Goal: Task Accomplishment & Management: Complete application form

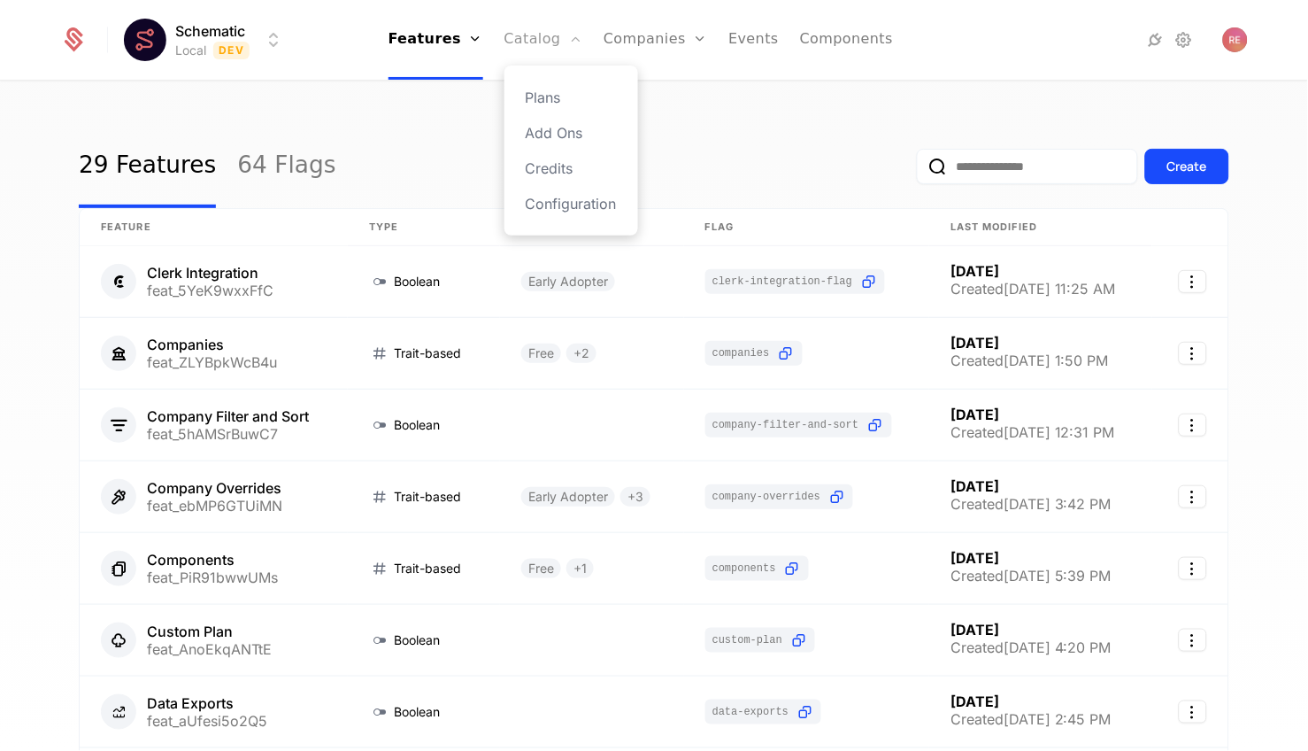
click at [539, 27] on link "Catalog" at bounding box center [544, 40] width 79 height 80
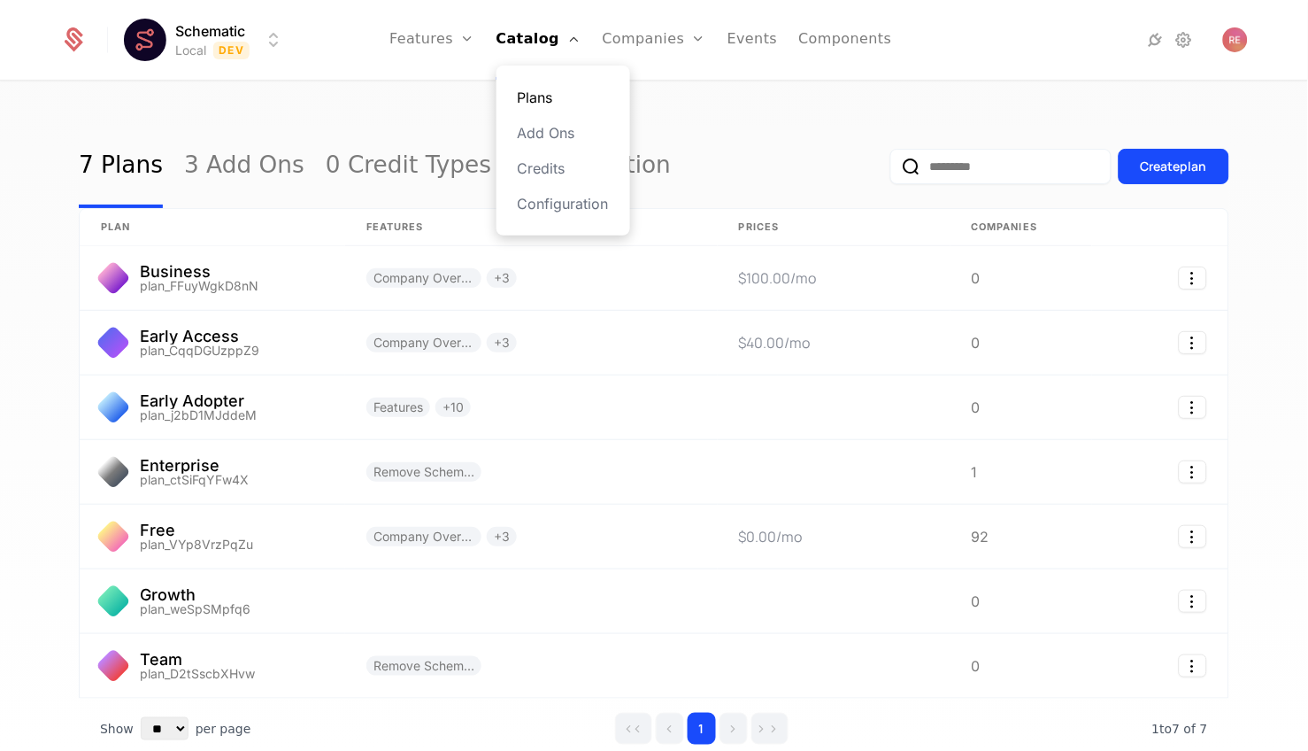
click at [550, 99] on link "Plans" at bounding box center [563, 97] width 91 height 21
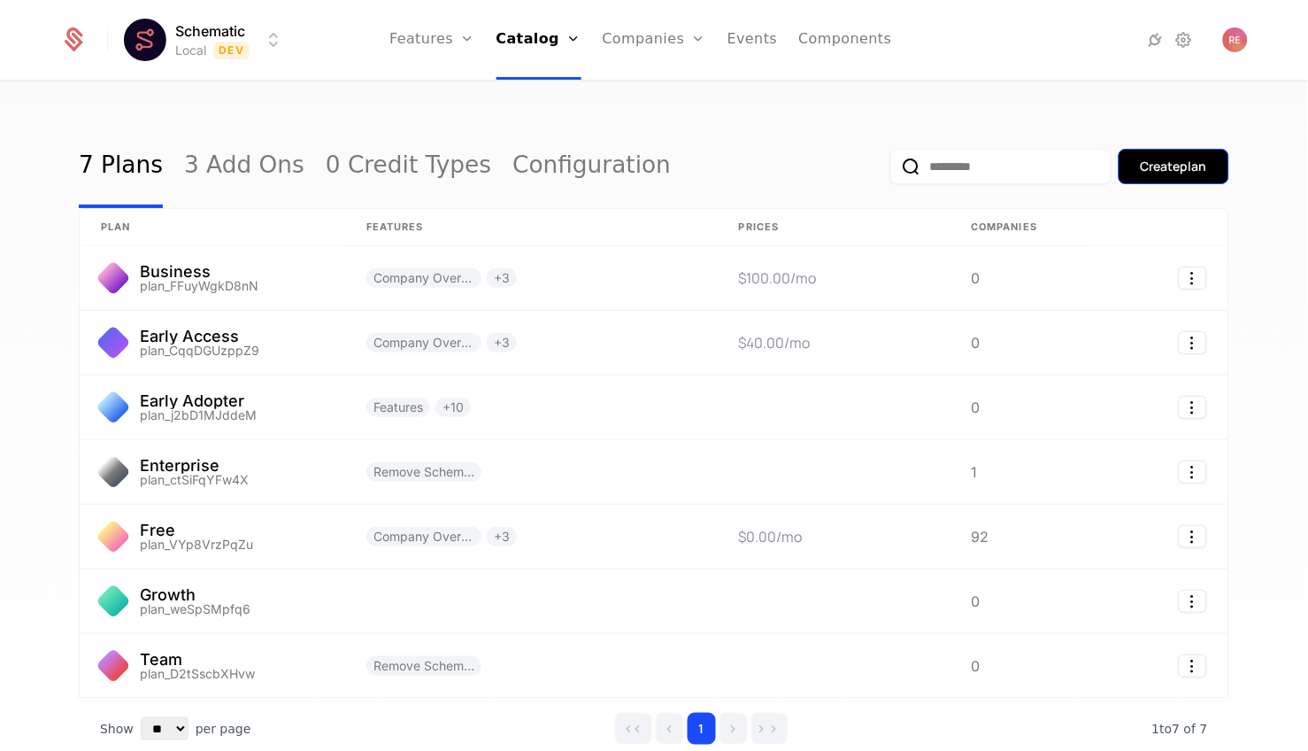
click at [1158, 166] on div "Create plan" at bounding box center [1174, 167] width 66 height 18
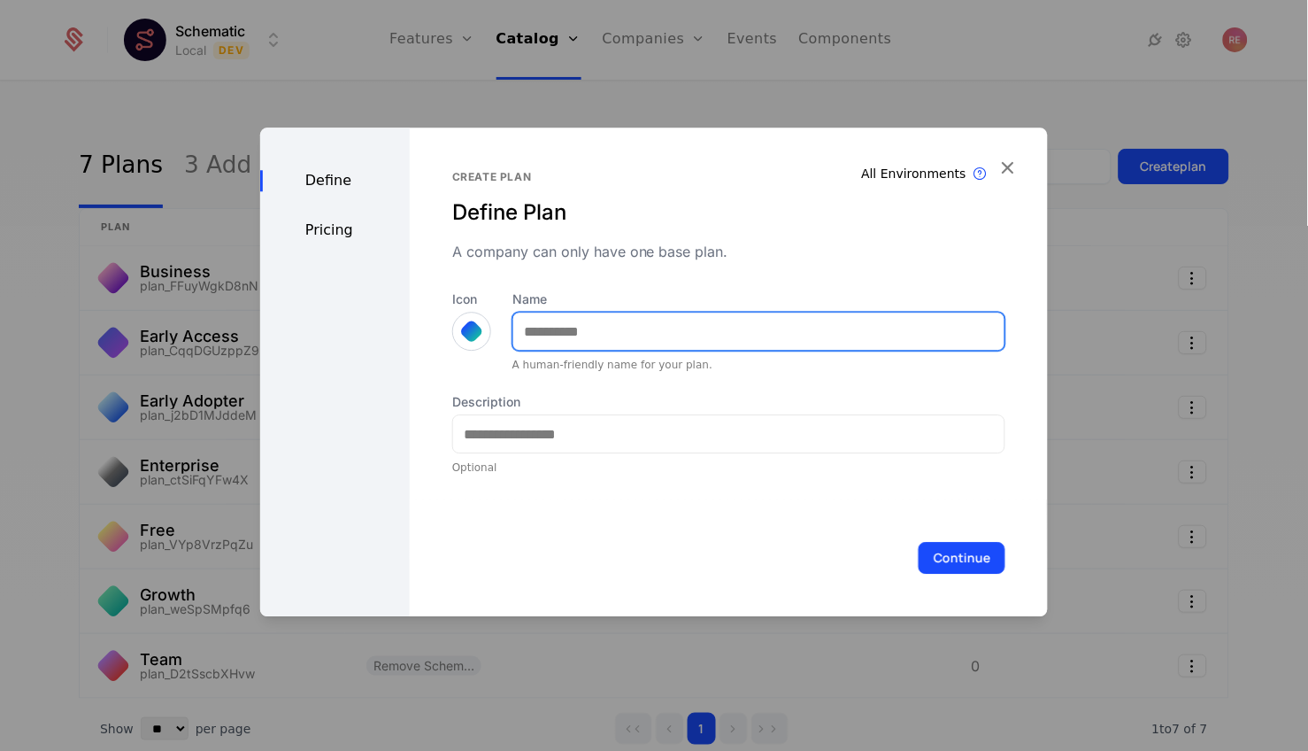
click at [597, 329] on input "Name" at bounding box center [758, 331] width 491 height 37
type input "****"
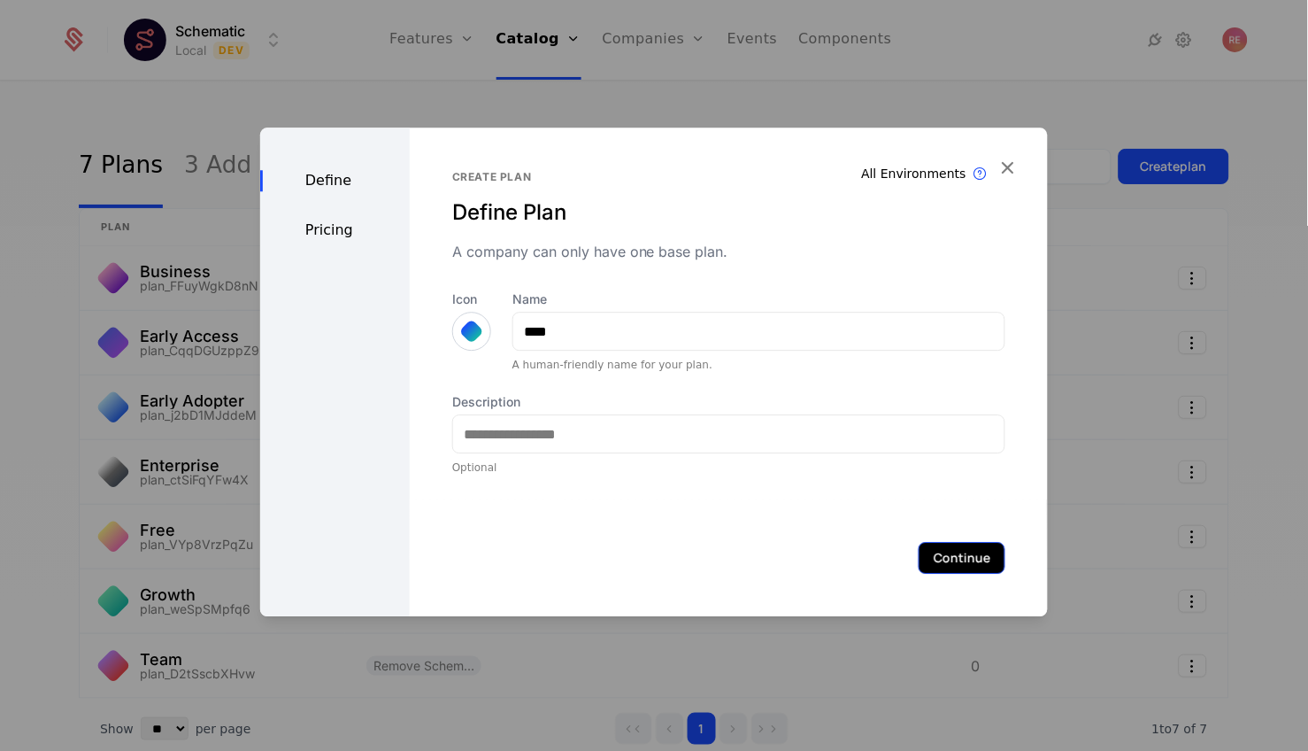
click at [946, 543] on button "Continue" at bounding box center [962, 558] width 87 height 32
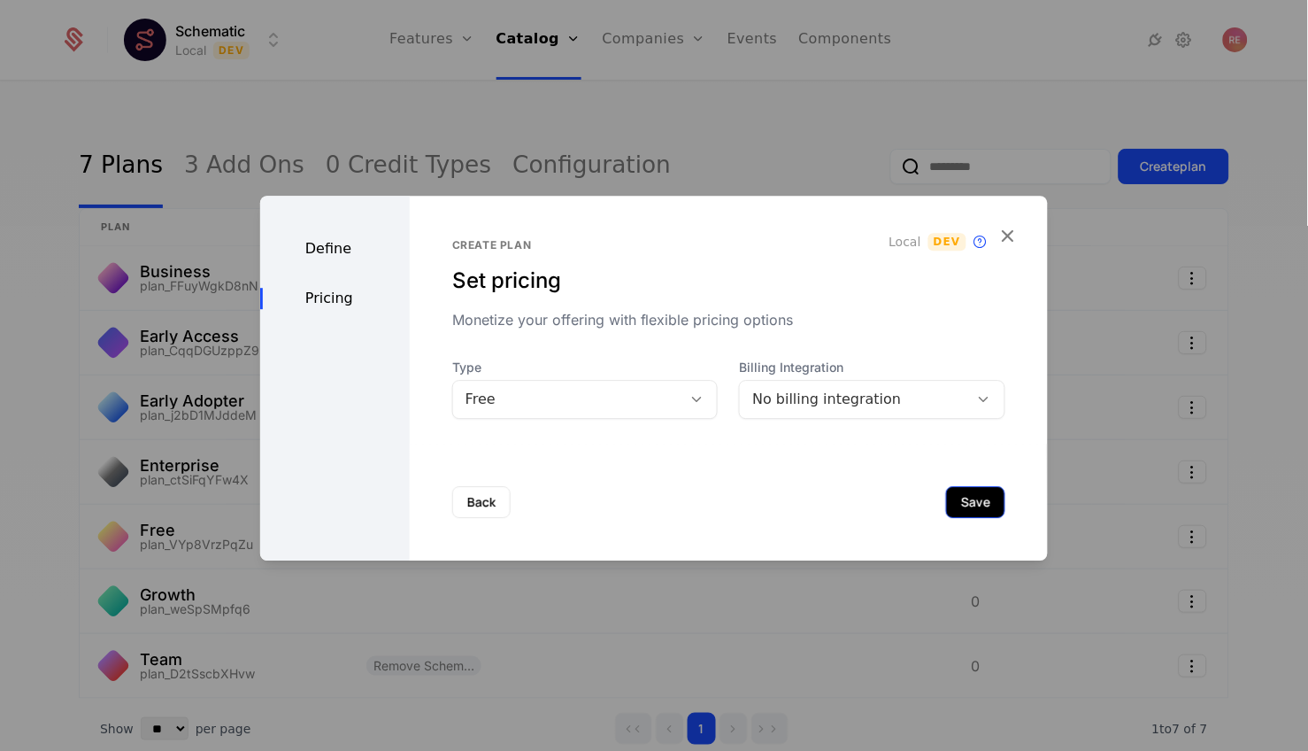
click at [986, 500] on button "Save" at bounding box center [975, 502] width 59 height 32
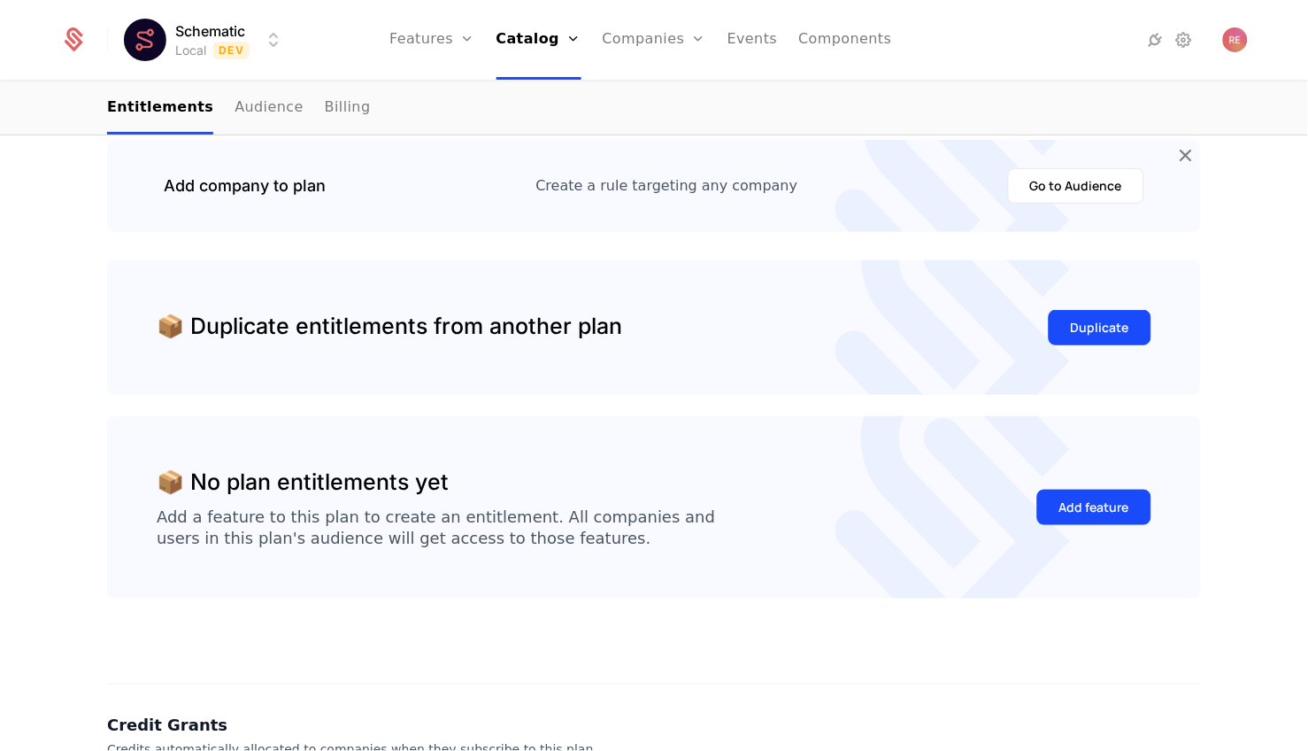
scroll to position [260, 0]
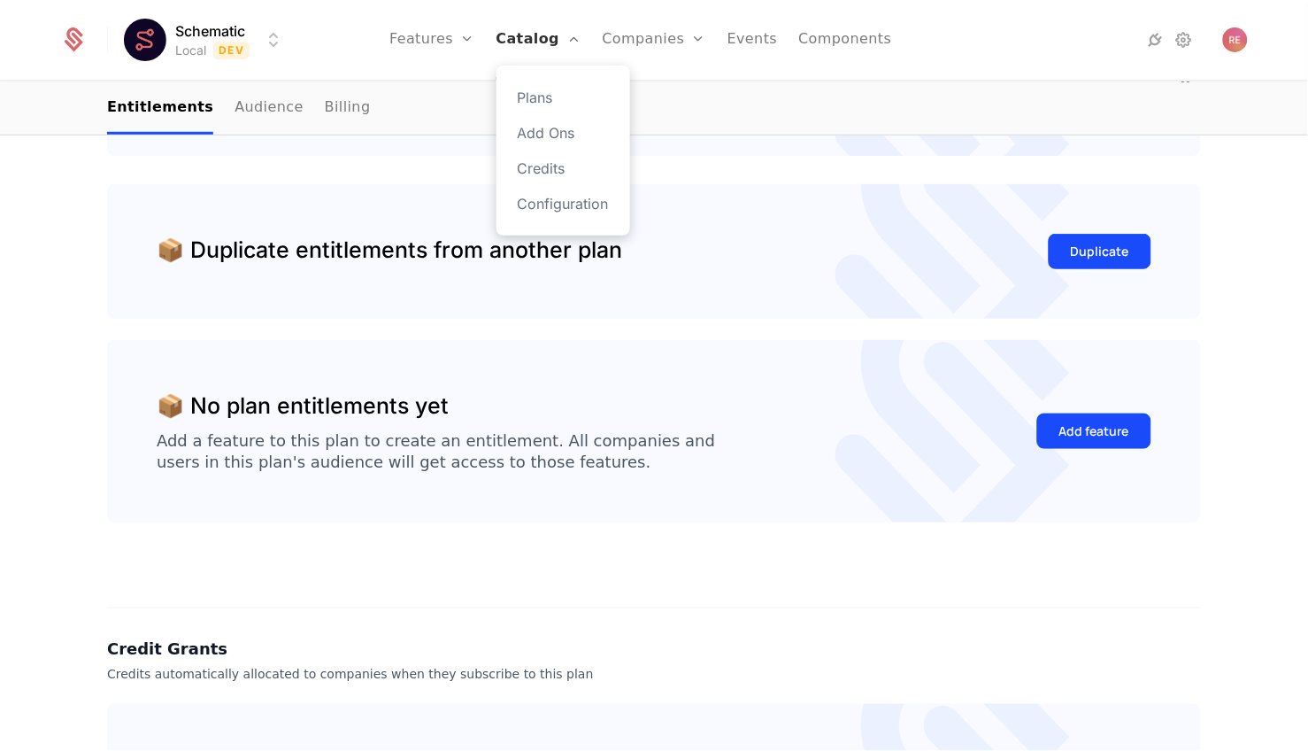
click at [528, 33] on link "Catalog" at bounding box center [539, 40] width 85 height 80
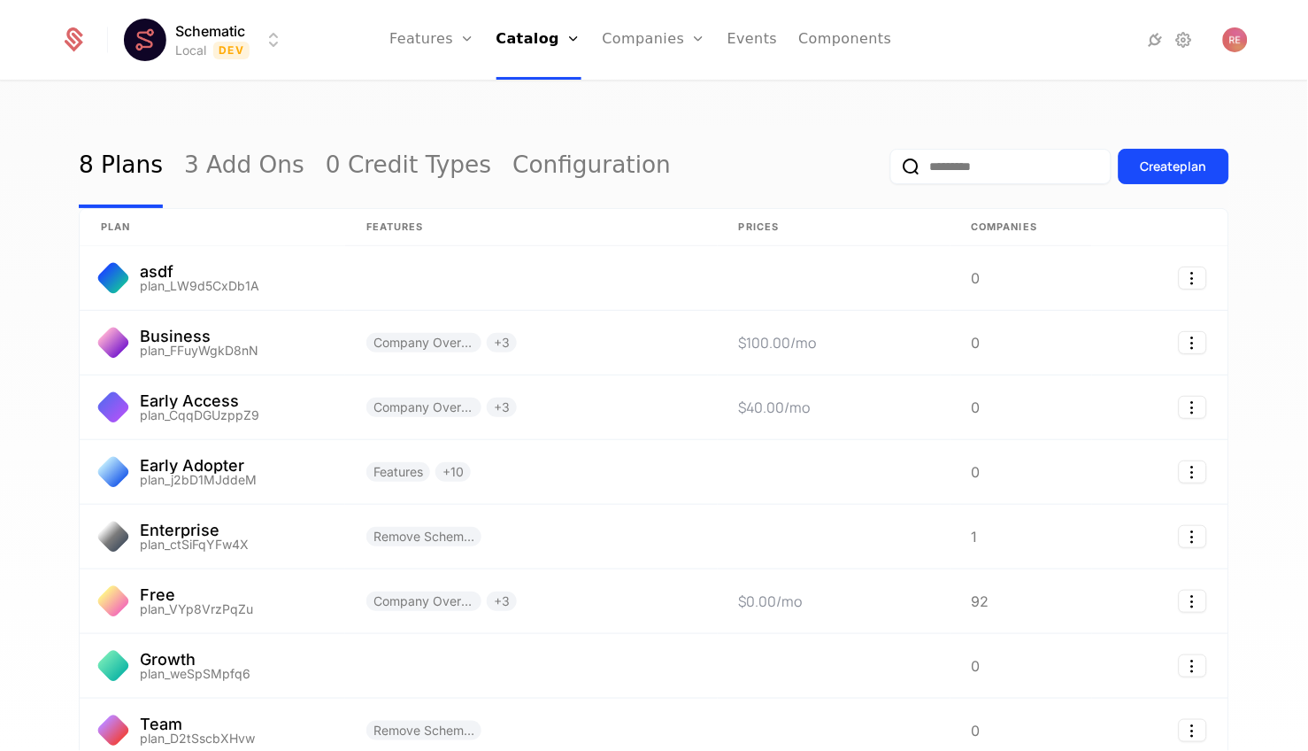
click at [382, 105] on div "8 Plans 3 Add Ons 0 Credit Types Configuration Create plan plan Features Prices…" at bounding box center [654, 421] width 1308 height 679
click at [1031, 90] on div "8 Plans 3 Add Ons 0 Credit Types Configuration Create plan plan Features Prices…" at bounding box center [654, 421] width 1308 height 679
